Goal: Information Seeking & Learning: Check status

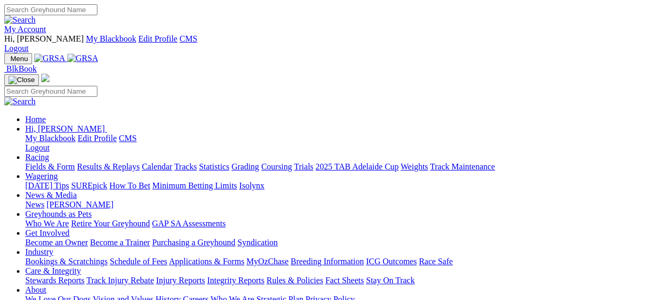
click at [140, 162] on link "Results & Replays" at bounding box center [108, 166] width 63 height 9
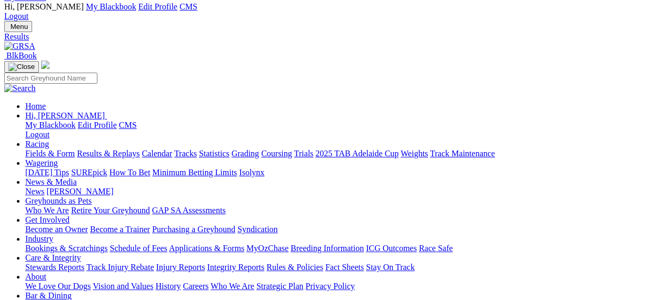
scroll to position [33, 0]
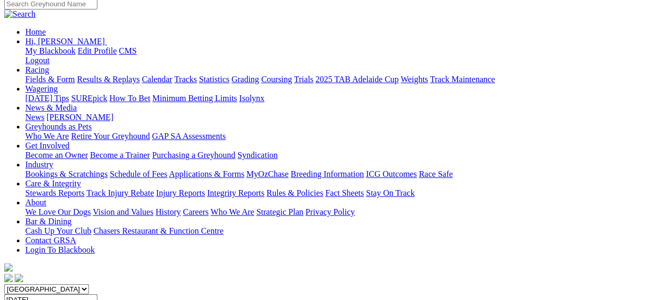
scroll to position [104, 0]
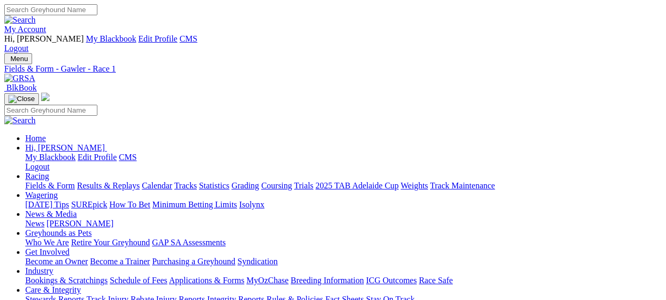
click at [172, 181] on link "Calendar" at bounding box center [157, 185] width 31 height 9
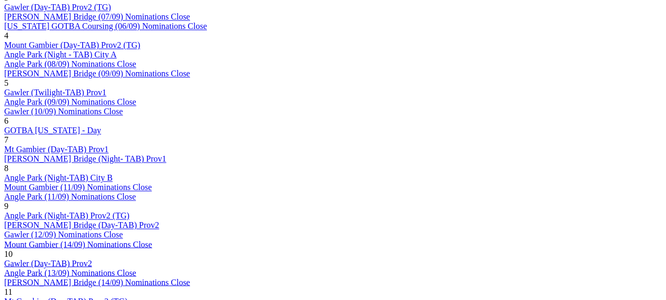
scroll to position [746, 0]
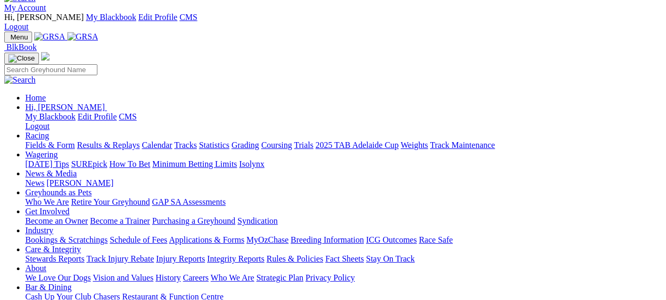
scroll to position [9, 0]
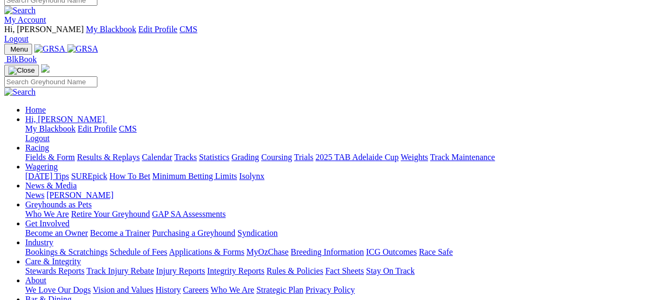
click at [140, 153] on link "Results & Replays" at bounding box center [108, 157] width 63 height 9
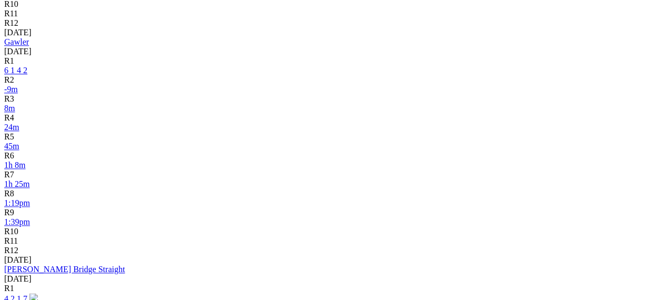
scroll to position [515, 0]
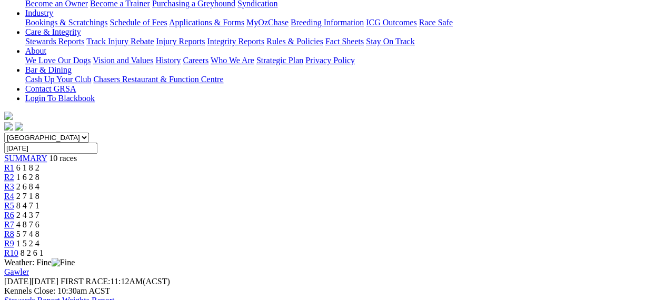
scroll to position [257, 0]
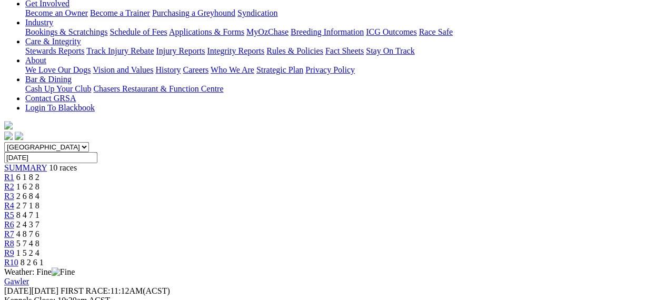
scroll to position [239, 0]
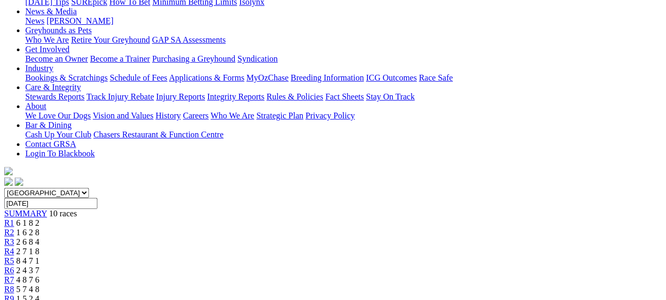
scroll to position [170, 0]
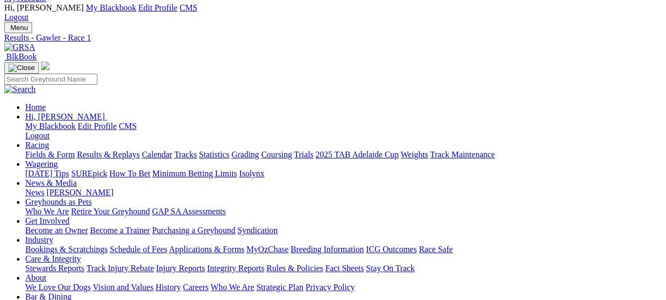
scroll to position [0, 0]
